Goal: Task Accomplishment & Management: Use online tool/utility

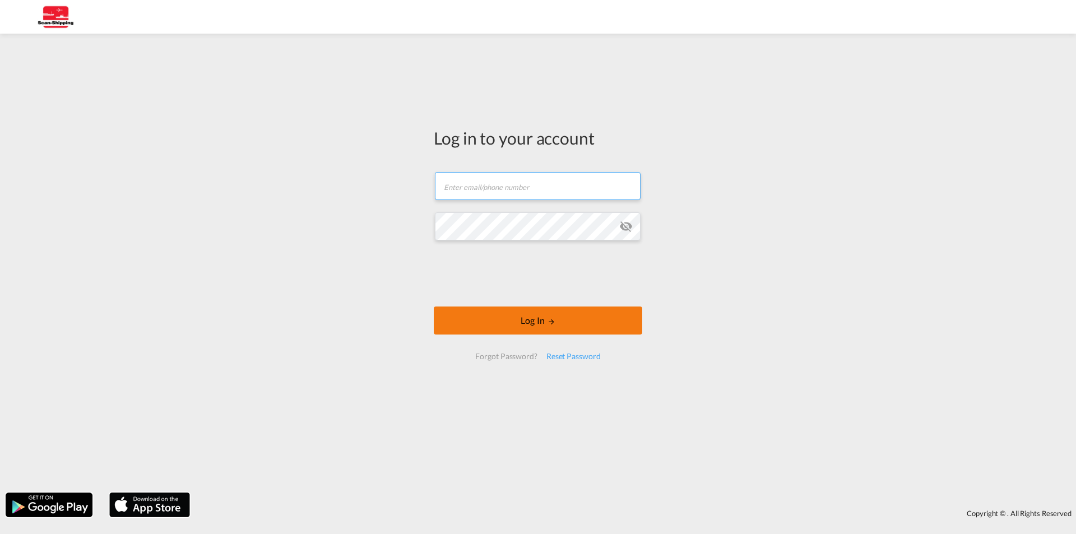
type input "[EMAIL_ADDRESS][DOMAIN_NAME]"
click at [542, 322] on button "Log In" at bounding box center [538, 320] width 208 height 28
